Goal: Communication & Community: Ask a question

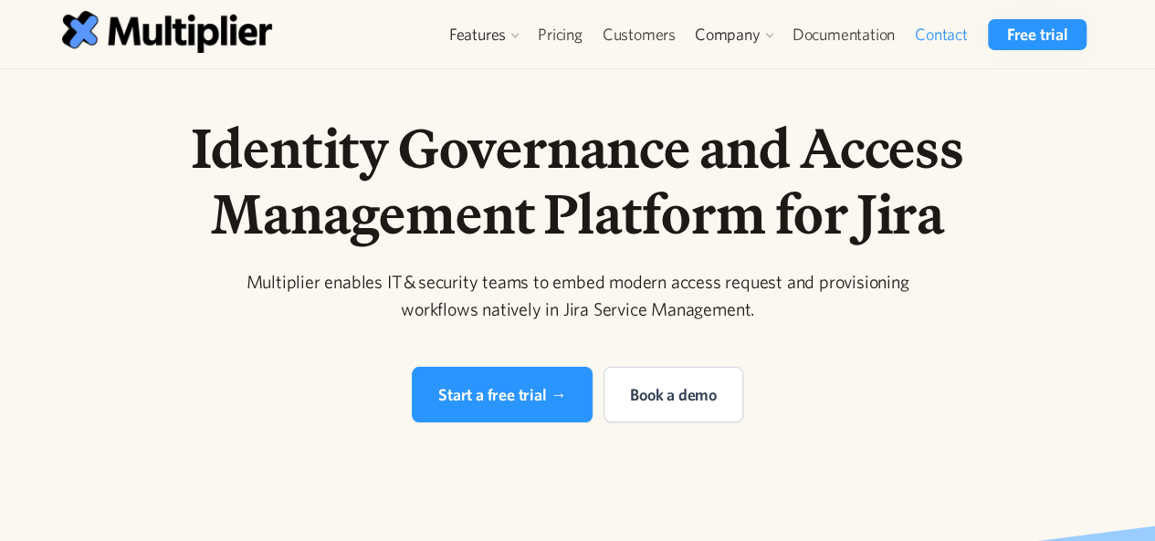
click at [919, 34] on link "Contact" at bounding box center [941, 34] width 73 height 31
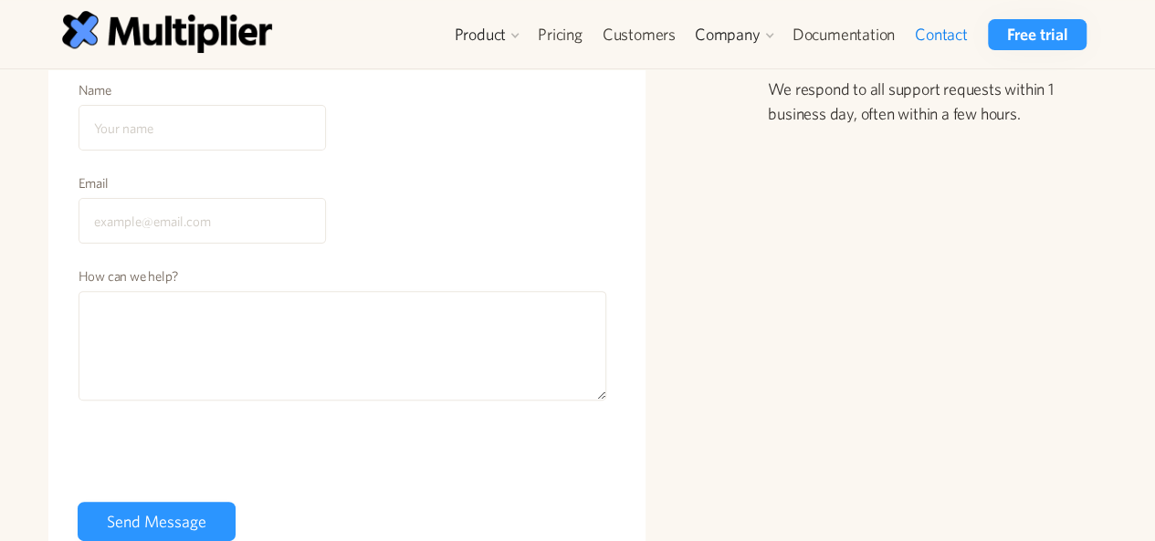
scroll to position [156, 0]
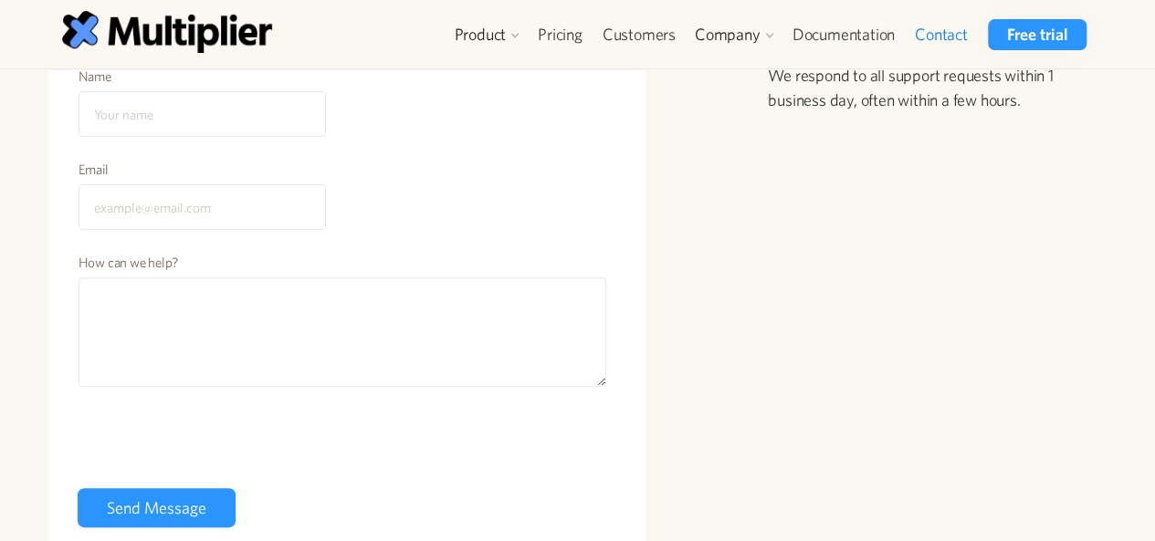
click at [214, 96] on input "Name" at bounding box center [202, 114] width 247 height 46
type input "[PERSON_NAME]"
type input "[EMAIL_ADDRESS][PERSON_NAME][DOMAIN_NAME]"
click at [223, 315] on textarea "How can we help?" at bounding box center [343, 333] width 529 height 110
paste textarea "Hi there! I hope you're doing great! I’m an SEO specialist, and I’m here to hel…"
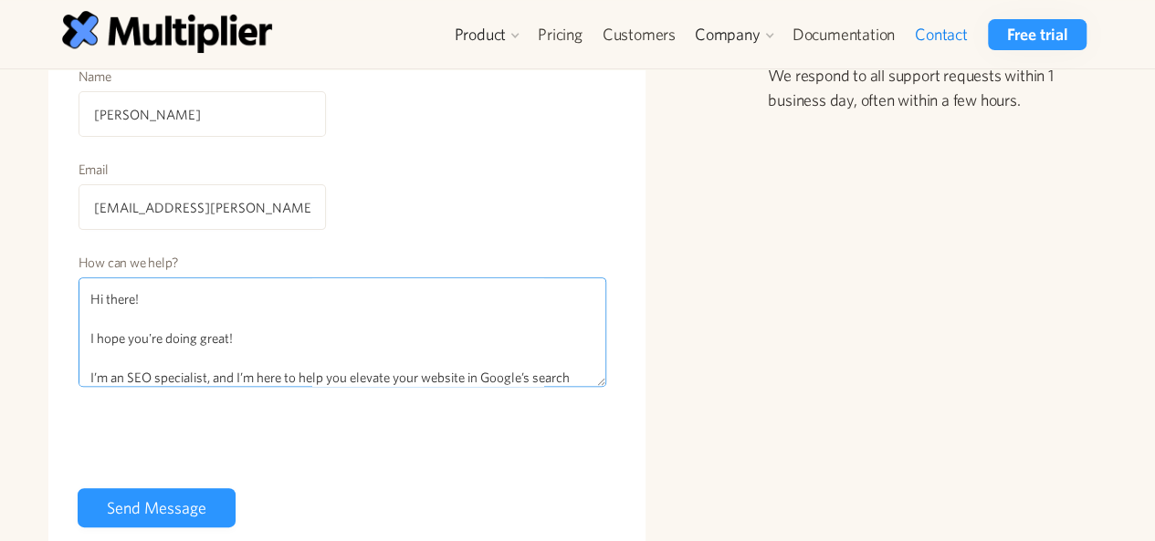
scroll to position [351, 0]
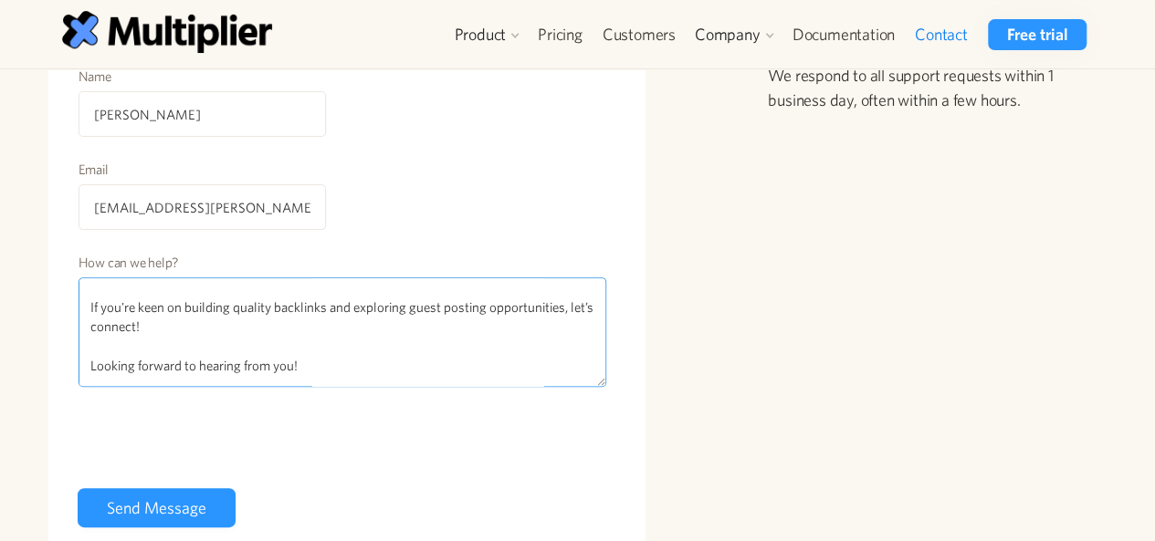
type textarea "Hi there! I hope you're doing great! I’m an SEO specialist, and I’m here to hel…"
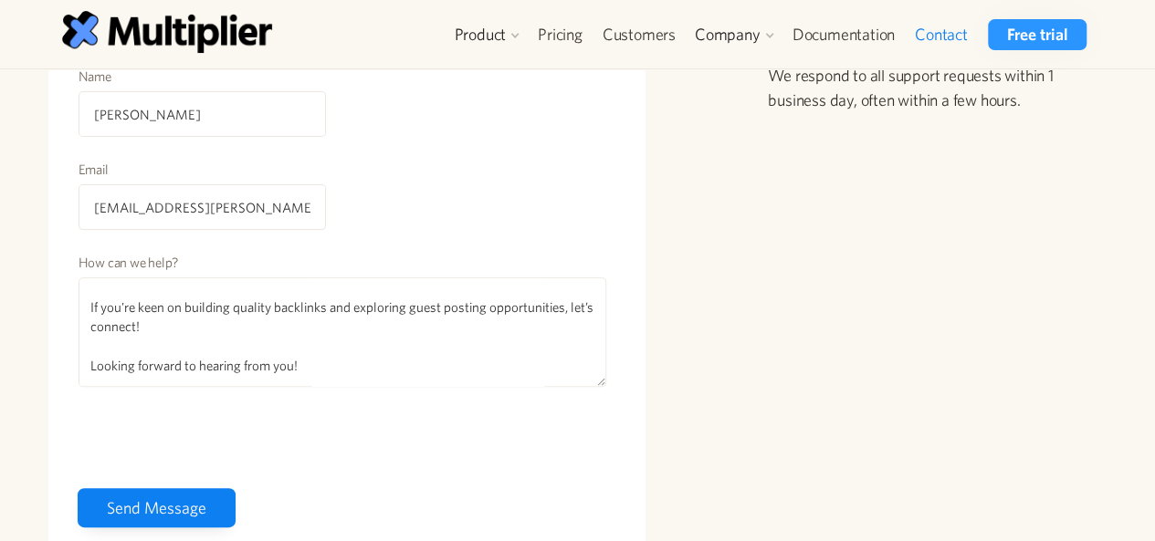
click at [181, 497] on input "Send Message" at bounding box center [157, 507] width 158 height 39
type input "Please wait..."
